Goal: Information Seeking & Learning: Check status

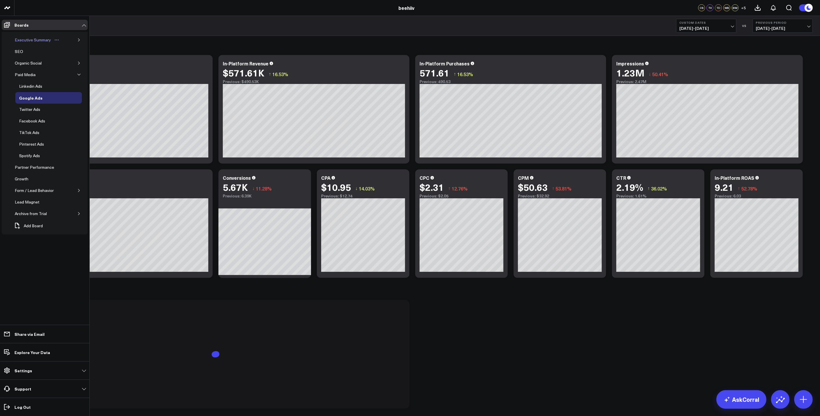
click at [32, 43] on div "Executive Summary" at bounding box center [32, 39] width 39 height 7
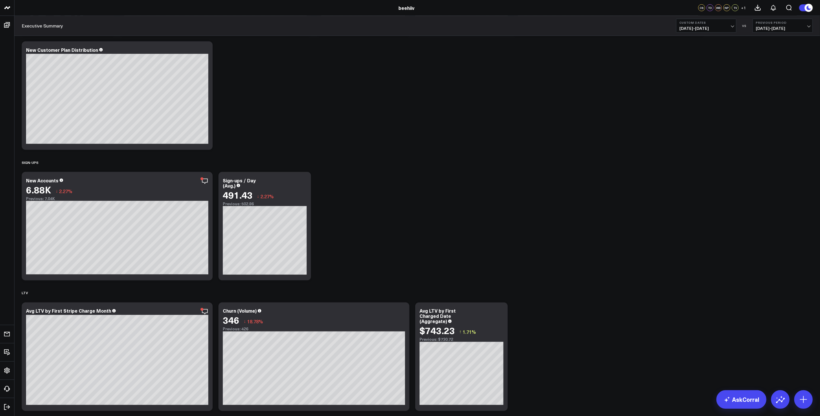
scroll to position [671, 0]
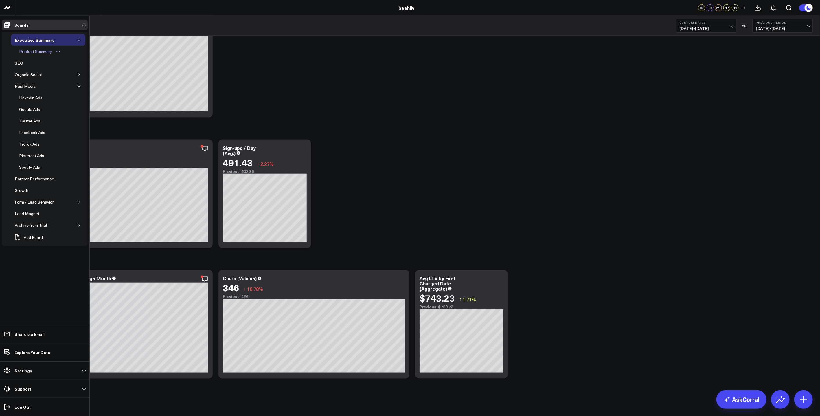
click at [45, 52] on div "Product Summary" at bounding box center [36, 51] width 36 height 7
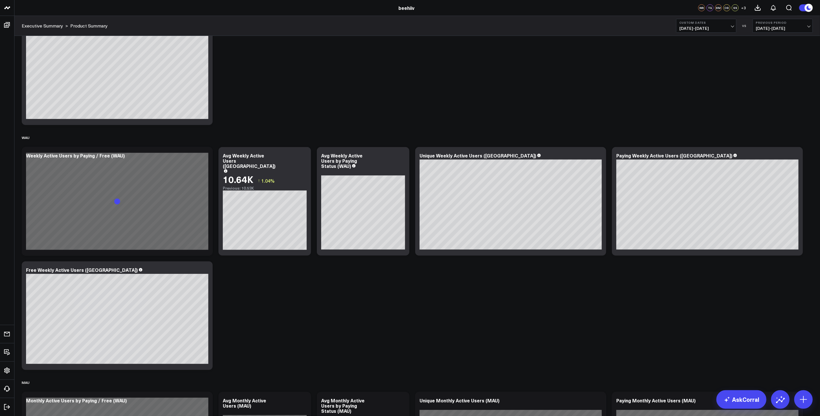
scroll to position [310, 0]
